Goal: Information Seeking & Learning: Find contact information

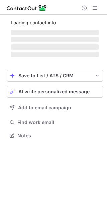
scroll to position [123, 107]
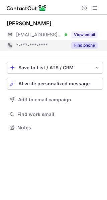
click at [84, 46] on button "Find phone" at bounding box center [84, 45] width 26 height 7
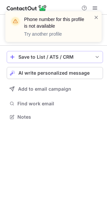
scroll to position [112, 107]
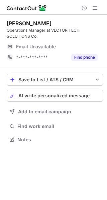
scroll to position [135, 107]
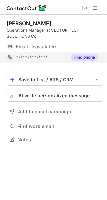
click at [79, 58] on button "Find phone" at bounding box center [84, 57] width 26 height 7
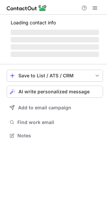
scroll to position [140, 107]
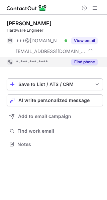
click at [87, 61] on button "Find phone" at bounding box center [84, 62] width 26 height 7
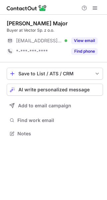
scroll to position [129, 107]
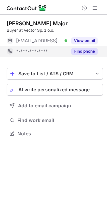
click at [83, 50] on button "Find phone" at bounding box center [84, 51] width 26 height 7
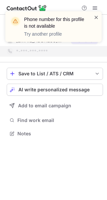
click at [96, 15] on span at bounding box center [95, 17] width 5 height 7
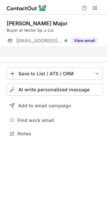
scroll to position [118, 107]
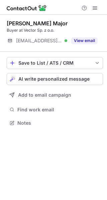
click at [87, 39] on div "Phone number for this profile is not available Try another profile Arkadiusz Ma…" at bounding box center [53, 100] width 107 height 200
click at [87, 39] on button "View email" at bounding box center [84, 40] width 26 height 7
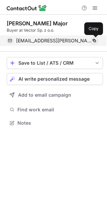
click at [93, 40] on span at bounding box center [93, 40] width 5 height 5
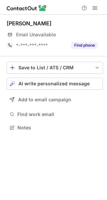
scroll to position [123, 107]
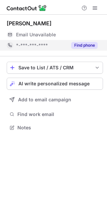
click at [82, 46] on button "Find phone" at bounding box center [84, 45] width 26 height 7
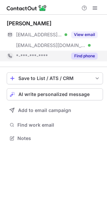
scroll to position [134, 107]
click at [81, 55] on button "Find phone" at bounding box center [84, 56] width 26 height 7
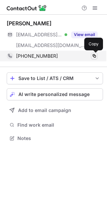
click at [94, 56] on span at bounding box center [93, 55] width 5 height 5
